Goal: Task Accomplishment & Management: Complete application form

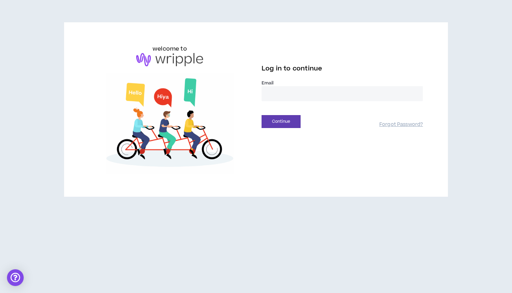
click at [283, 94] on input "email" at bounding box center [342, 93] width 161 height 15
type input "**********"
click at [281, 121] on button "Continue" at bounding box center [281, 121] width 39 height 13
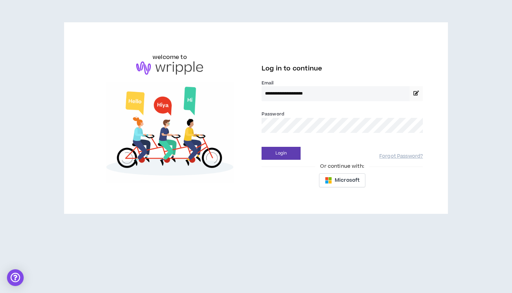
click at [281, 153] on button "Login" at bounding box center [281, 153] width 39 height 13
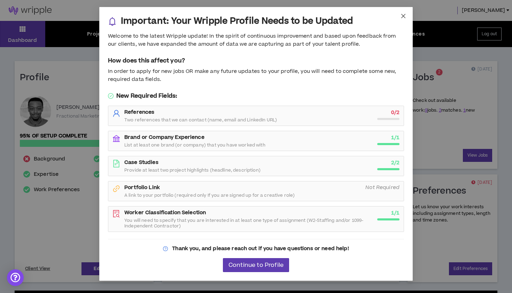
click at [403, 16] on icon "close" at bounding box center [404, 16] width 6 height 6
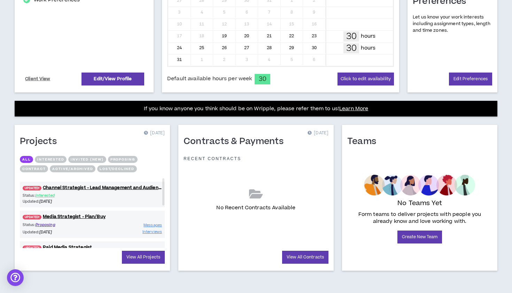
scroll to position [190, 0]
click at [135, 260] on link "View All Projects" at bounding box center [143, 257] width 43 height 13
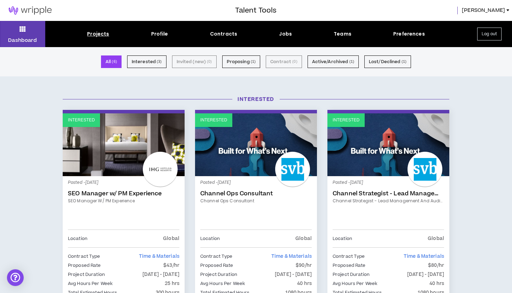
click at [97, 34] on div "Projects" at bounding box center [98, 33] width 22 height 7
click at [94, 32] on div "Projects" at bounding box center [98, 33] width 22 height 7
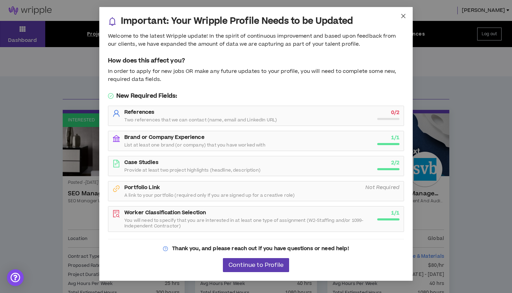
click at [404, 17] on icon "close" at bounding box center [404, 16] width 4 height 4
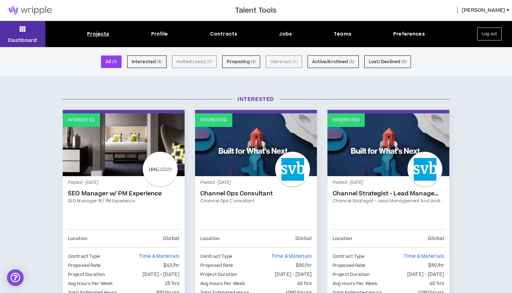
click at [11, 26] on button "Dashboard" at bounding box center [22, 34] width 45 height 26
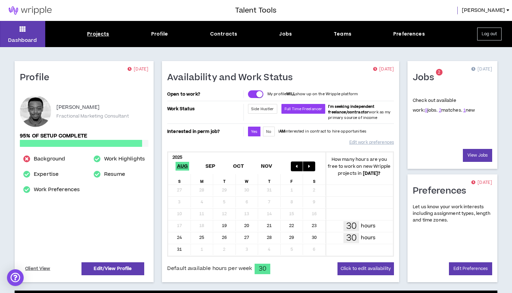
click at [98, 32] on div "Projects" at bounding box center [98, 33] width 22 height 7
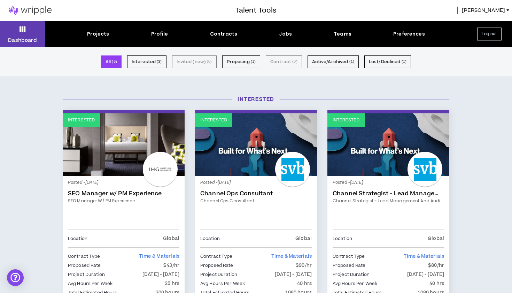
click at [234, 32] on div "Contracts" at bounding box center [223, 33] width 27 height 7
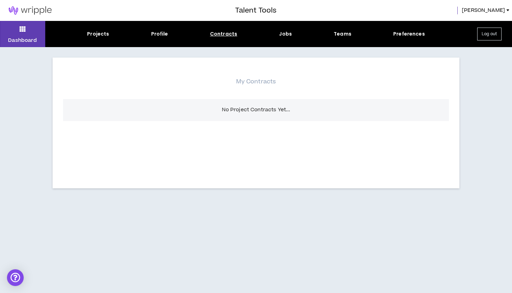
click at [294, 33] on div "Projects Profile Contracts Jobs Teams Preferences" at bounding box center [256, 33] width 422 height 7
click at [287, 33] on div "Jobs" at bounding box center [285, 33] width 13 height 7
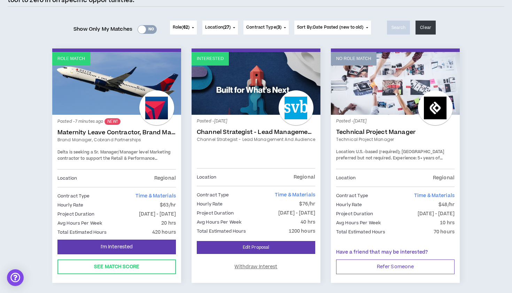
scroll to position [79, 0]
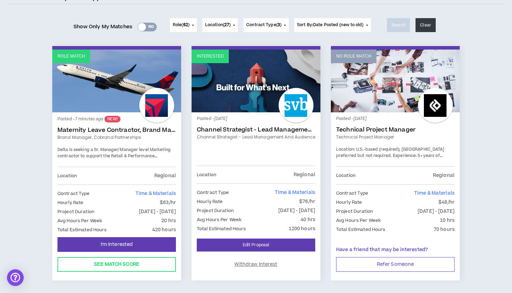
click at [164, 113] on div at bounding box center [156, 105] width 35 height 35
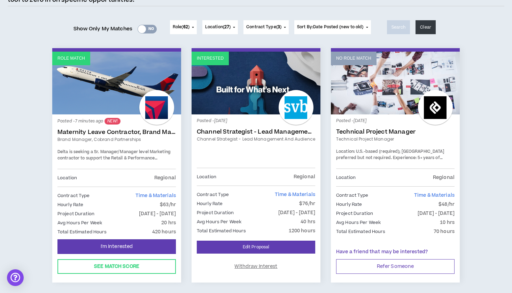
scroll to position [79, 0]
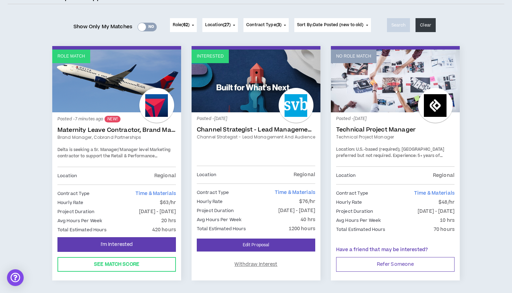
click at [158, 99] on div at bounding box center [156, 105] width 35 height 35
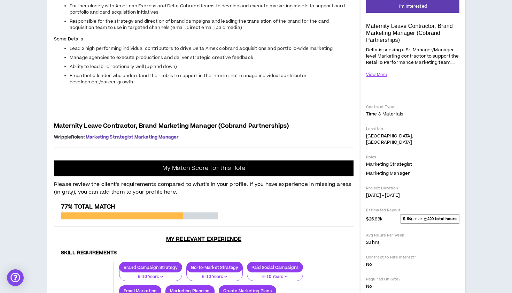
scroll to position [114, 0]
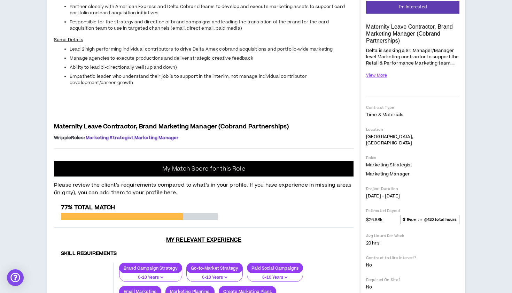
click at [159, 16] on li "Partner closely with American Express and Delta Cobrand teams to develop and ex…" at bounding box center [212, 9] width 284 height 13
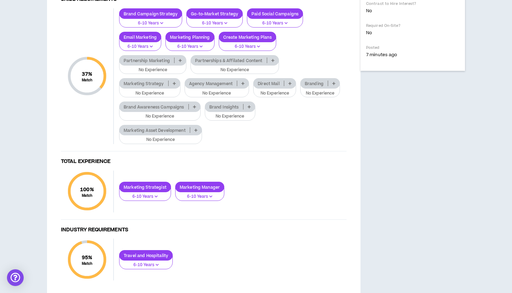
scroll to position [441, 0]
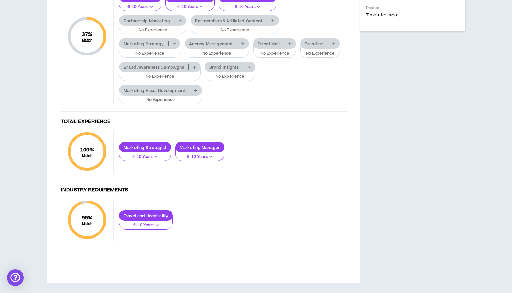
click at [178, 23] on p at bounding box center [181, 21] width 12 height 6
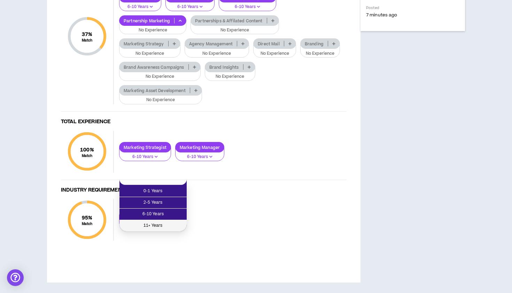
click at [165, 222] on span "11+ Years" at bounding box center [153, 226] width 59 height 8
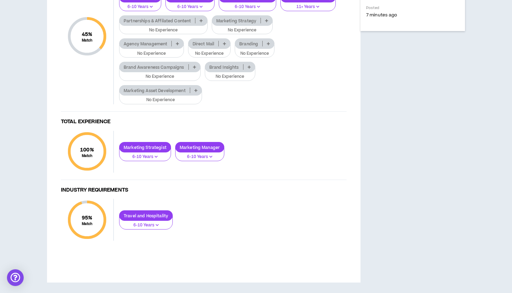
click at [265, 22] on icon at bounding box center [266, 20] width 3 height 3
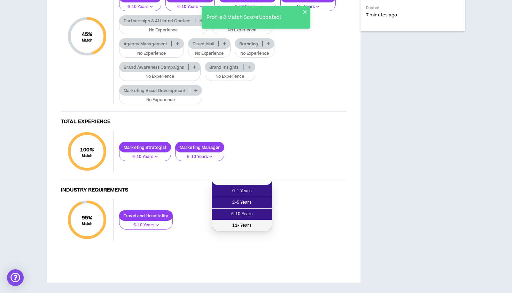
click at [240, 222] on span "11+ Years" at bounding box center [242, 226] width 52 height 8
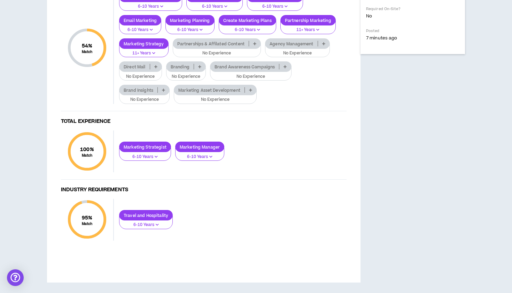
click at [322, 45] on icon at bounding box center [323, 43] width 3 height 3
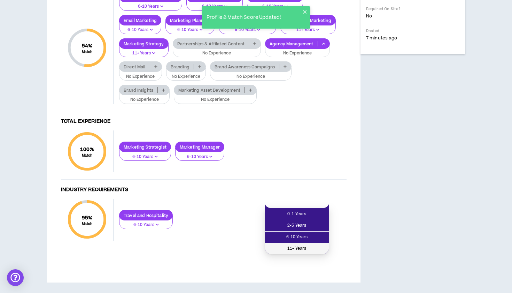
click at [292, 245] on span "11+ Years" at bounding box center [297, 249] width 56 height 8
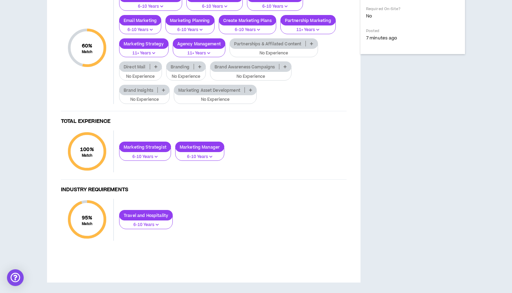
click at [285, 68] on icon at bounding box center [285, 66] width 3 height 3
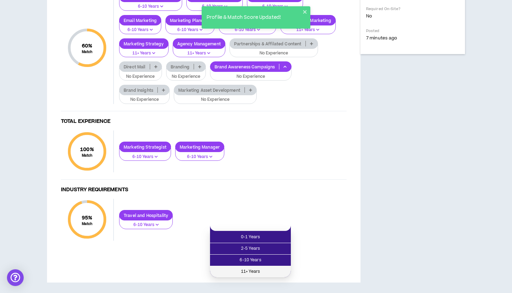
click at [253, 268] on span "11+ Years" at bounding box center [250, 272] width 73 height 8
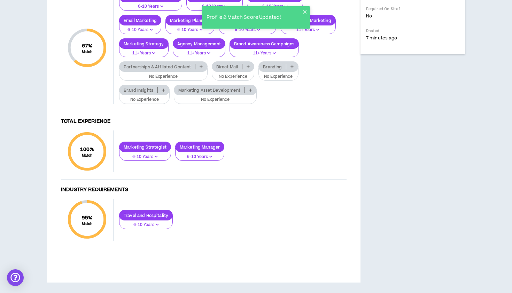
click at [197, 69] on p at bounding box center [202, 67] width 12 height 6
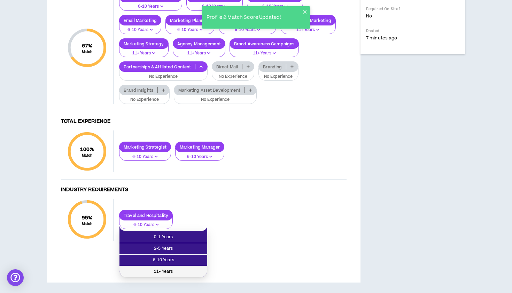
click at [170, 268] on span "11+ Years" at bounding box center [163, 272] width 79 height 8
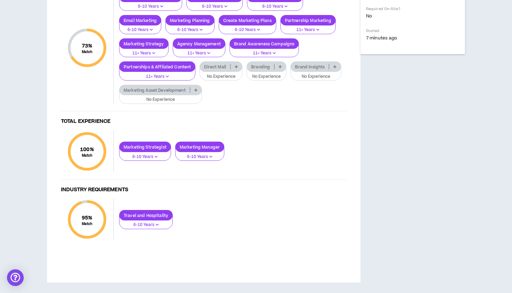
click at [335, 68] on icon at bounding box center [335, 66] width 3 height 3
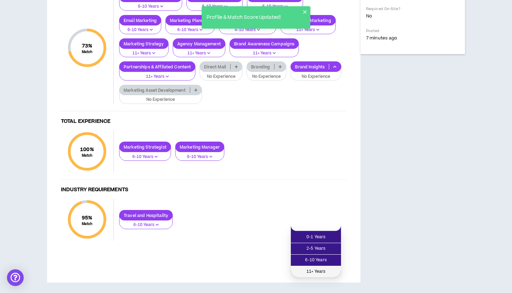
click at [306, 268] on span "11+ Years" at bounding box center [316, 272] width 42 height 8
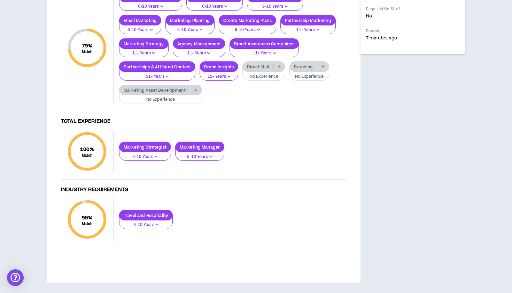
click at [195, 92] on icon at bounding box center [196, 89] width 3 height 3
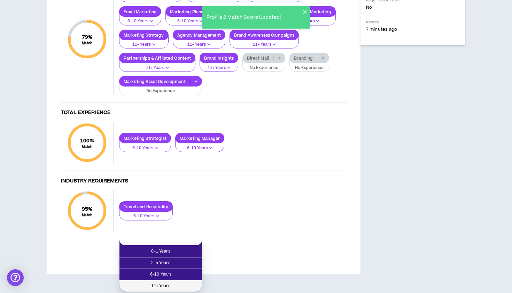
click at [177, 282] on span "11+ Years" at bounding box center [161, 286] width 74 height 8
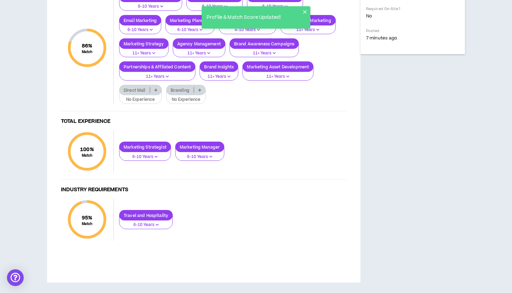
click at [200, 92] on icon at bounding box center [199, 89] width 3 height 3
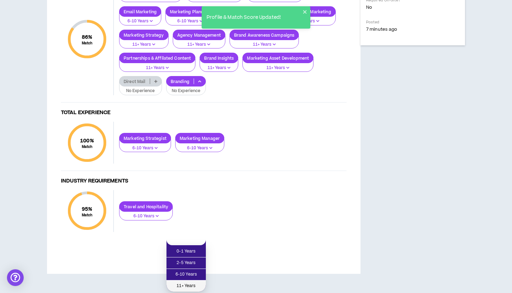
click at [190, 282] on span "11+ Years" at bounding box center [186, 286] width 31 height 8
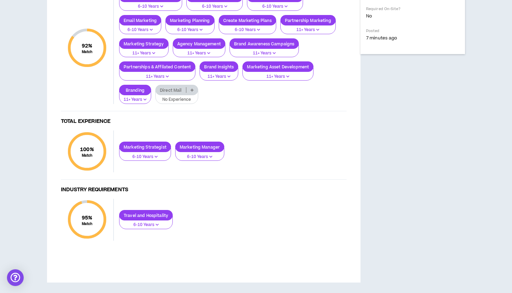
click at [192, 92] on icon at bounding box center [192, 89] width 3 height 3
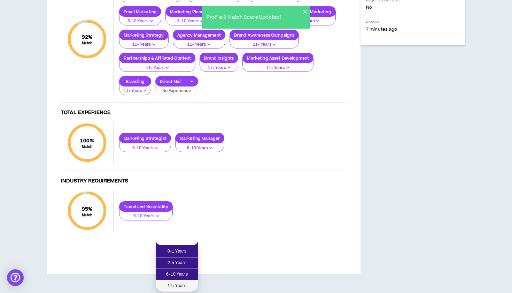
click at [175, 282] on span "11+ Years" at bounding box center [177, 286] width 34 height 8
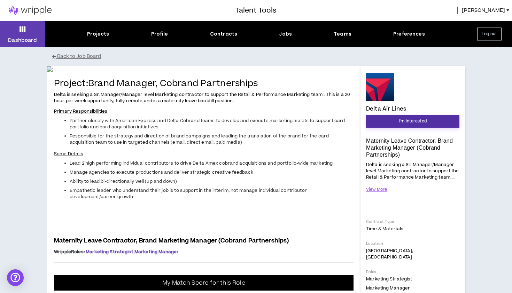
scroll to position [0, 0]
click at [414, 123] on span "I'm Interested" at bounding box center [413, 121] width 28 height 7
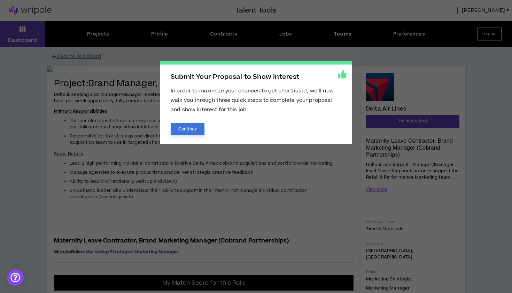
click at [201, 130] on button "Continue" at bounding box center [188, 129] width 34 height 12
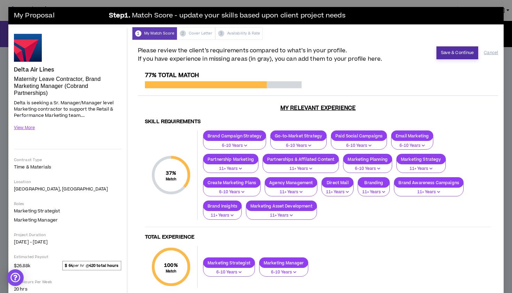
click at [461, 50] on button "Save & Continue" at bounding box center [458, 52] width 42 height 13
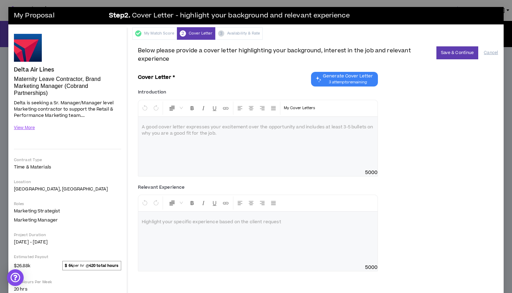
click at [356, 84] on span "3 attempts remaining" at bounding box center [348, 82] width 50 height 6
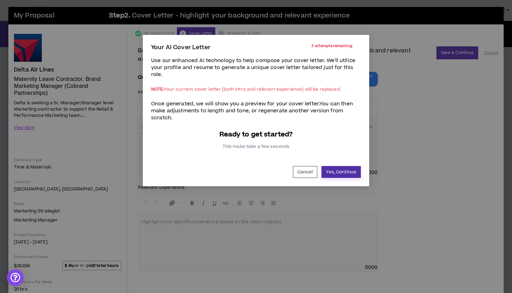
click at [343, 171] on button "Yes, Continue" at bounding box center [341, 172] width 39 height 12
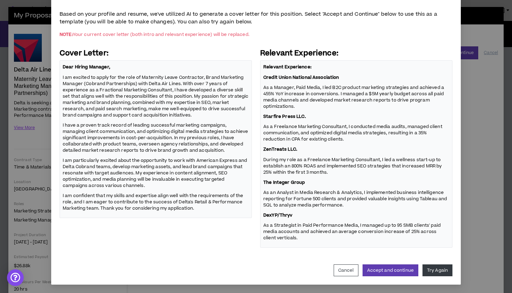
scroll to position [49, 0]
click at [402, 271] on button "Accept and continue" at bounding box center [391, 271] width 56 height 12
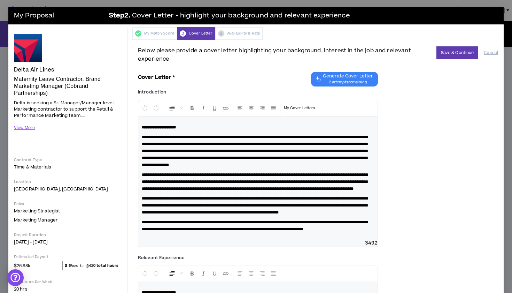
scroll to position [0, 0]
click at [466, 48] on button "Save & Continue" at bounding box center [458, 52] width 42 height 13
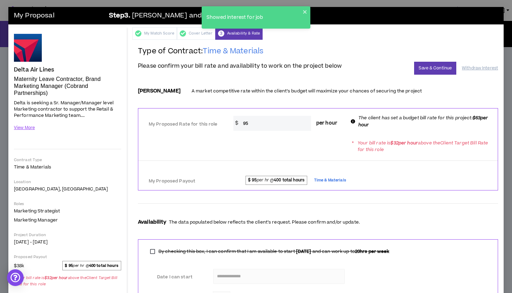
click at [276, 122] on input "95" at bounding box center [275, 123] width 71 height 15
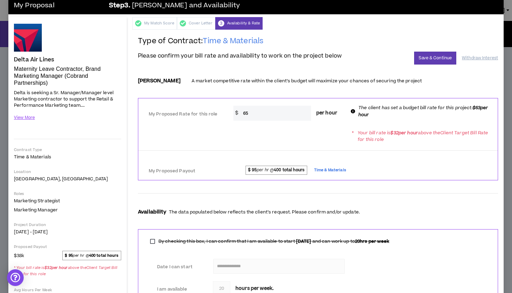
scroll to position [11, 0]
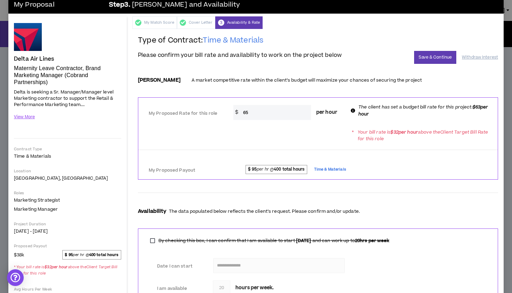
type input "65"
click at [315, 142] on div "* Your bill rate is $ 32 per hour above the Client Target Bill Rate for this ro…" at bounding box center [318, 135] width 360 height 20
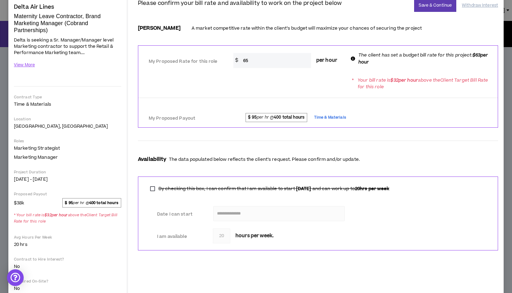
scroll to position [43, 0]
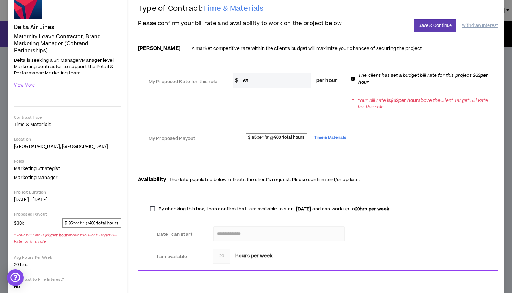
click at [290, 99] on div "* Your bill rate is $ 32 per hour above the Client Target Bill Rate for this ro…" at bounding box center [318, 104] width 360 height 20
click at [296, 82] on input "65" at bounding box center [275, 80] width 71 height 15
click at [352, 112] on div "* Your bill rate is $ 32 per hour above the Client Target Bill Rate for this ro…" at bounding box center [423, 105] width 150 height 18
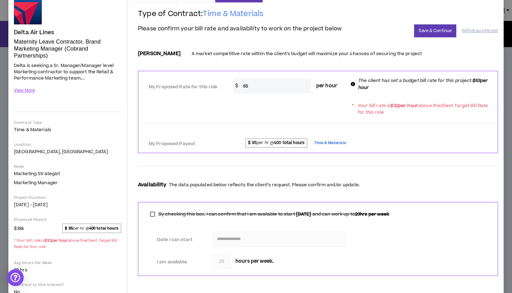
scroll to position [21, 0]
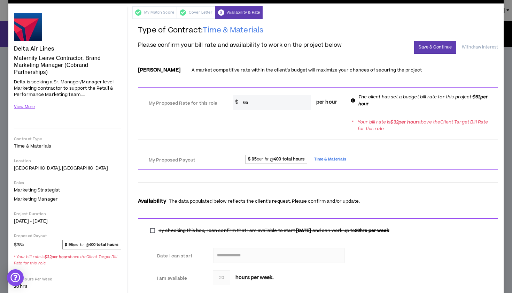
click at [290, 124] on div "* Your bill rate is $ 32 per hour above the Client Target Bill Rate for this ro…" at bounding box center [318, 125] width 360 height 20
click at [274, 97] on input "65" at bounding box center [275, 102] width 71 height 15
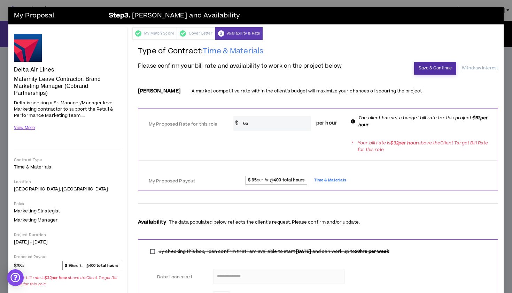
scroll to position [0, 0]
click at [439, 68] on button "Save & Continue" at bounding box center [435, 68] width 42 height 13
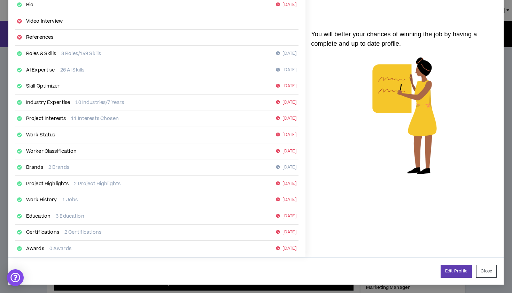
scroll to position [74, 0]
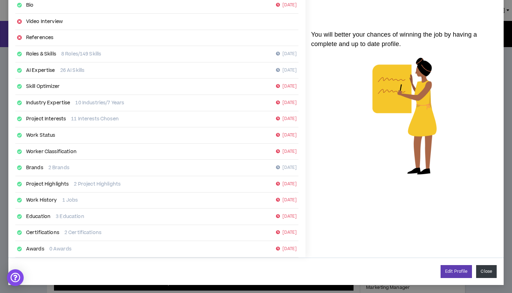
click at [488, 269] on button "Close" at bounding box center [487, 271] width 21 height 13
